Goal: Task Accomplishment & Management: Manage account settings

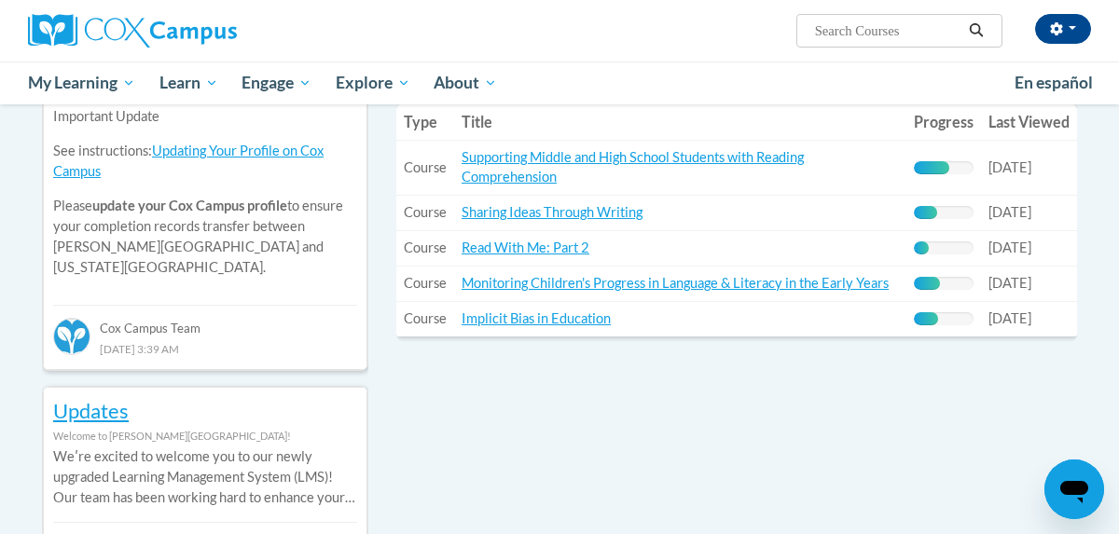
scroll to position [718, 0]
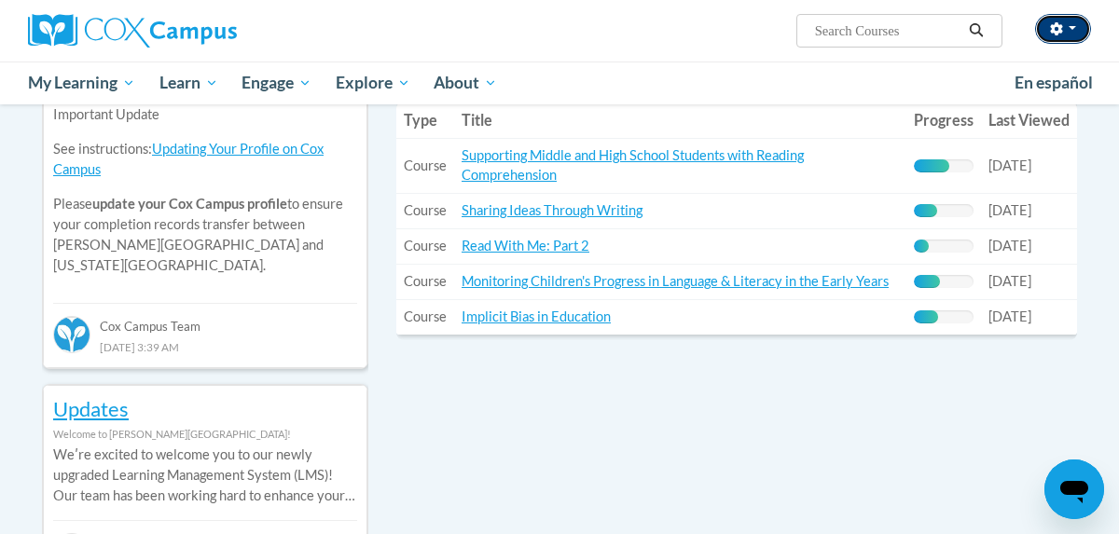
click at [1072, 26] on span "button" at bounding box center [1071, 28] width 7 height 4
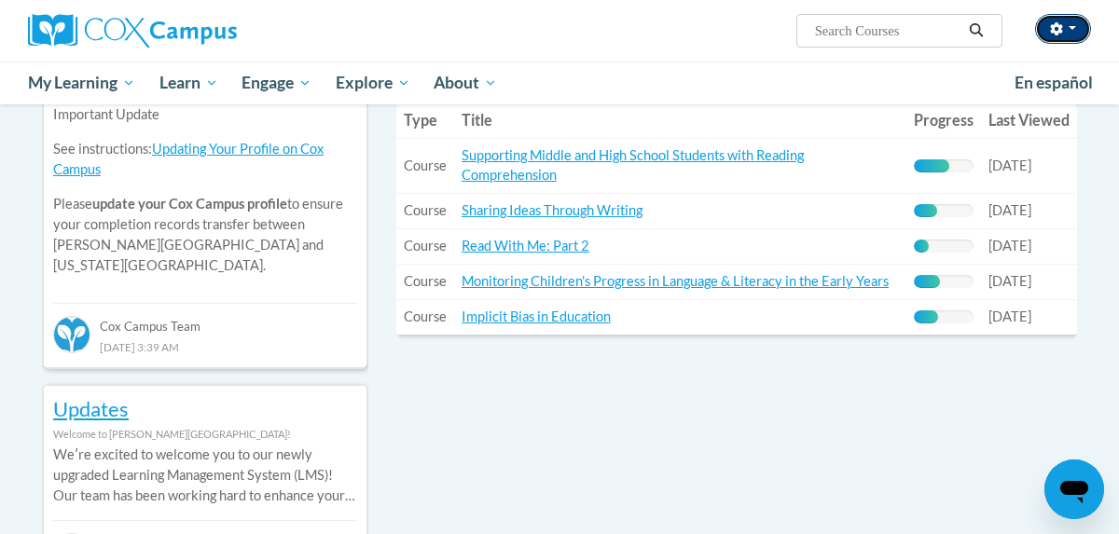
click at [1060, 33] on icon "button" at bounding box center [1056, 28] width 13 height 13
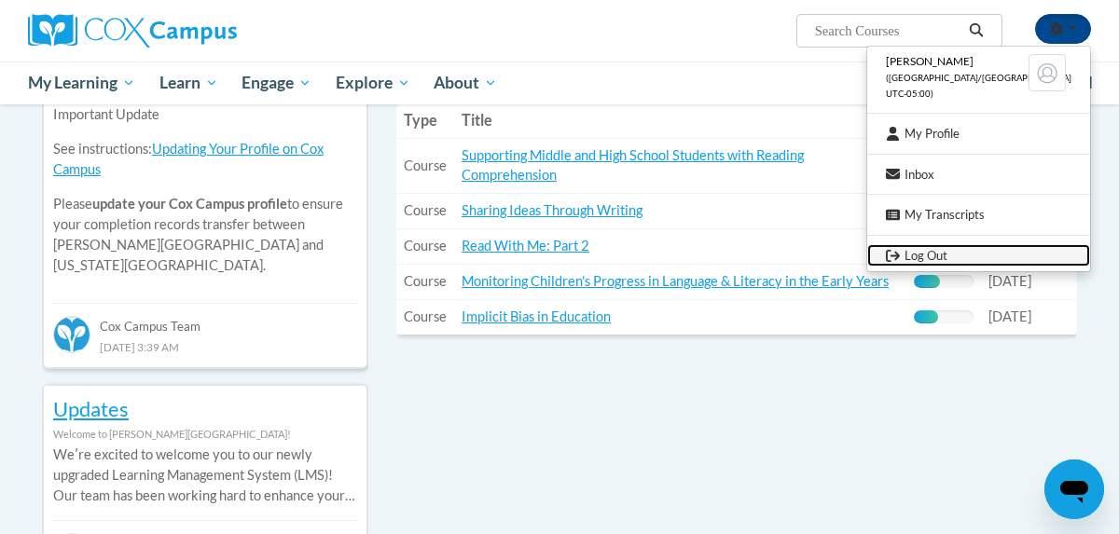
click at [959, 257] on link "Log Out" at bounding box center [978, 255] width 223 height 23
